Goal: Obtain resource: Obtain resource

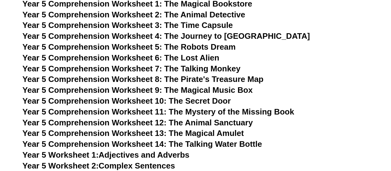
scroll to position [3010, 0]
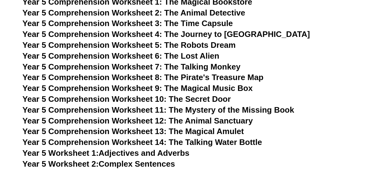
click at [201, 77] on span "Year 5 Comprehension Worksheet 8: The Pirate's Treasure Map" at bounding box center [143, 76] width 241 height 9
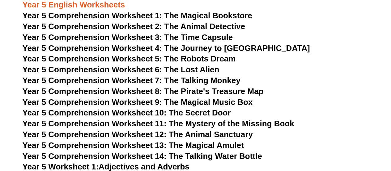
scroll to position [2931, 0]
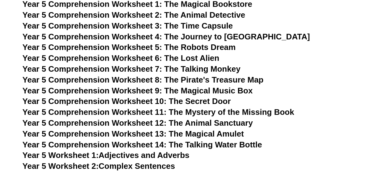
click at [198, 69] on span "Year 5 Comprehension Worksheet 7: The Talking Monkey" at bounding box center [132, 68] width 218 height 9
click at [195, 58] on span "Year 5 Comprehension Worksheet 6: The Lost Alien" at bounding box center [121, 57] width 197 height 9
click at [202, 49] on span "Year 5 Comprehension Worksheet 5: The Robots Dream" at bounding box center [130, 46] width 214 height 9
click at [196, 39] on span "Year 5 Comprehension Worksheet 4: The Journey to Atlantis" at bounding box center [167, 36] width 288 height 9
click at [207, 26] on span "Year 5 Comprehension Worksheet 3: The Time Capsule" at bounding box center [128, 25] width 211 height 9
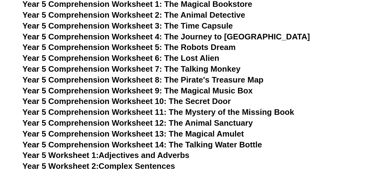
click at [209, 15] on span "Year 5 Comprehension Worksheet 2: The Animal Detective" at bounding box center [134, 14] width 223 height 9
click at [200, 57] on span "Year 5 Comprehension Worksheet 6: The Lost Alien" at bounding box center [121, 57] width 197 height 9
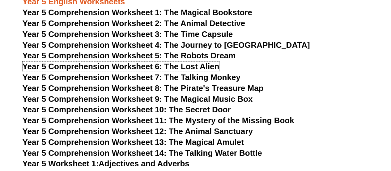
scroll to position [2923, 0]
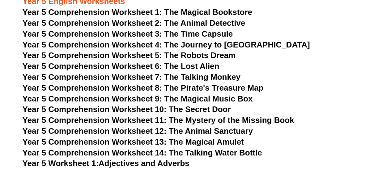
click at [216, 12] on span "Year 5 Comprehension Worksheet 1: The Magical Bookstore" at bounding box center [138, 11] width 230 height 9
